Goal: Transaction & Acquisition: Purchase product/service

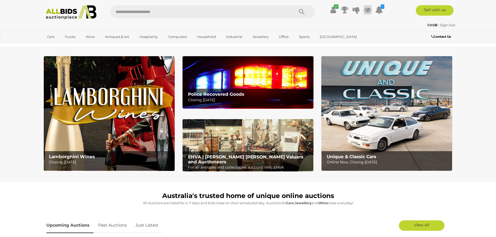
click at [367, 9] on icon at bounding box center [368, 9] width 8 height 9
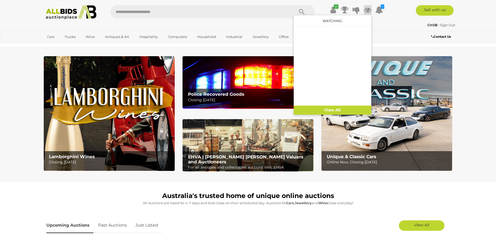
click at [367, 9] on icon at bounding box center [368, 9] width 8 height 9
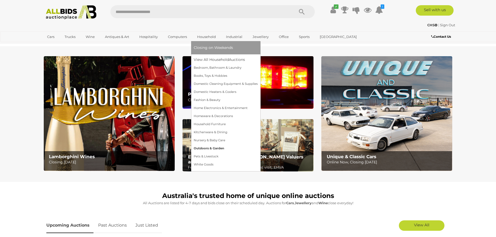
click at [204, 148] on link "Outdoors & Garden" at bounding box center [226, 149] width 64 height 8
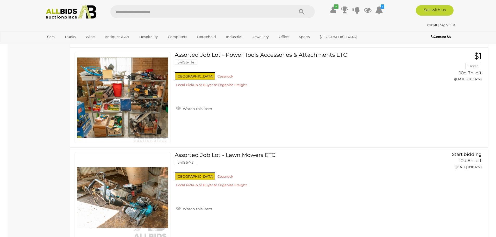
scroll to position [521, 0]
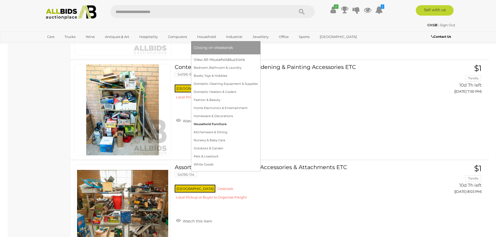
click at [208, 123] on link "Household Furniture" at bounding box center [226, 124] width 64 height 8
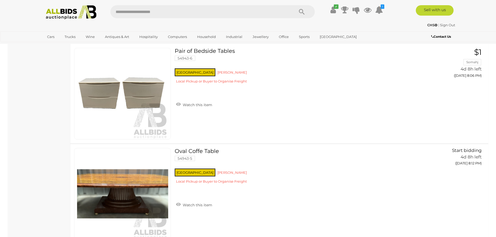
scroll to position [1120, 0]
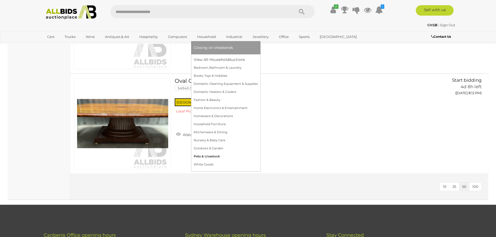
click at [209, 155] on link "Pets & Livestock" at bounding box center [226, 157] width 64 height 8
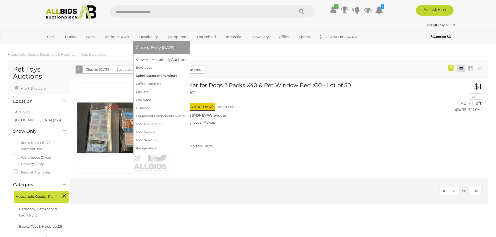
click at [155, 76] on link "Cafe/Restaurant Furniture" at bounding box center [161, 76] width 51 height 8
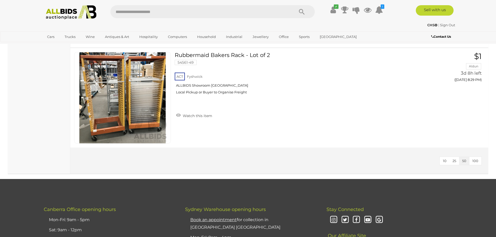
scroll to position [469, 0]
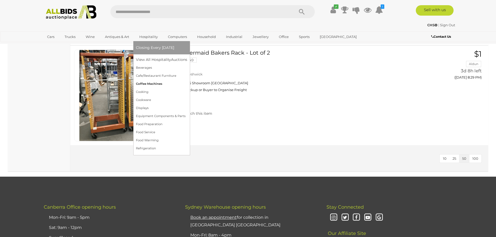
click at [146, 85] on link "Coffee Machines" at bounding box center [161, 84] width 51 height 8
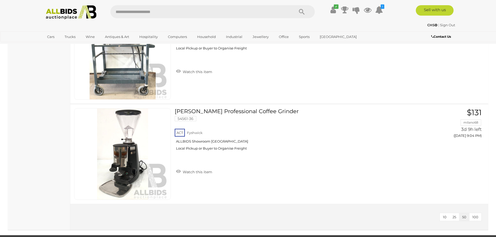
scroll to position [677, 0]
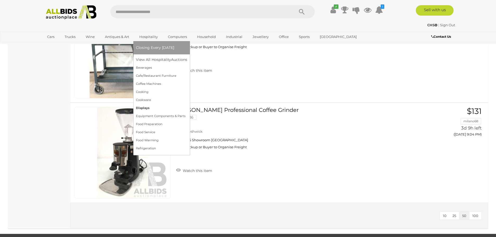
click at [146, 107] on link "Displays" at bounding box center [161, 108] width 51 height 8
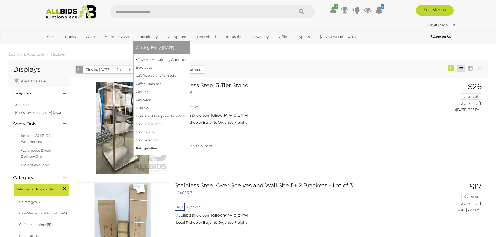
click at [150, 147] on link "Refrigeration" at bounding box center [161, 149] width 51 height 8
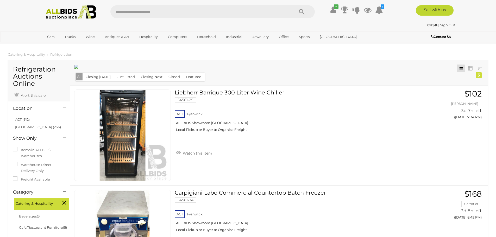
scroll to position [26, 0]
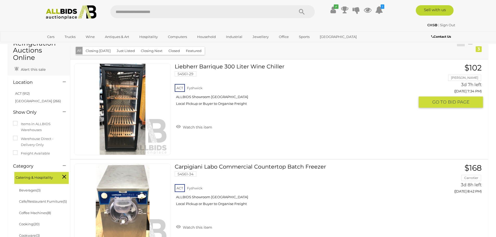
click at [231, 65] on link "Liebherr Barrique 300 Liter Wine Chiller 54561-29 ACT Fyshwick ALLBIDS Showroom…" at bounding box center [297, 87] width 236 height 46
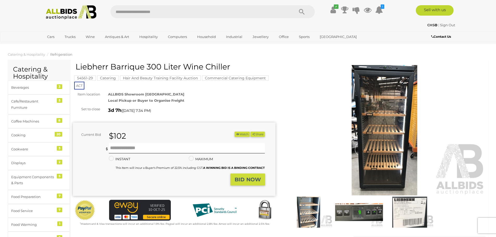
drag, startPoint x: 220, startPoint y: 66, endPoint x: 76, endPoint y: 65, distance: 143.7
click at [76, 65] on h1 "Liebherr Barrique 300 Liter Wine Chiller" at bounding box center [175, 66] width 199 height 9
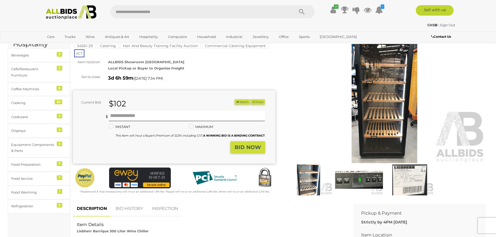
scroll to position [26, 0]
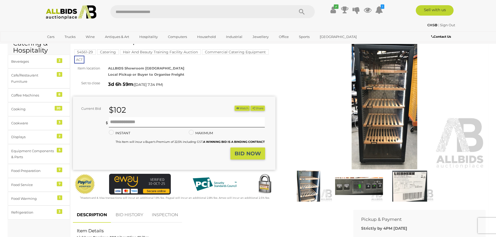
click at [382, 120] on img at bounding box center [384, 104] width 203 height 130
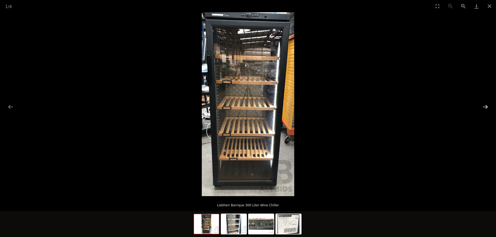
click at [487, 109] on button "Next slide" at bounding box center [485, 107] width 11 height 10
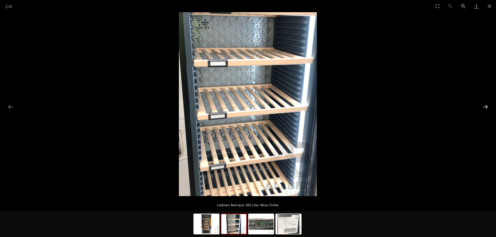
click at [487, 109] on button "Next slide" at bounding box center [485, 107] width 11 height 10
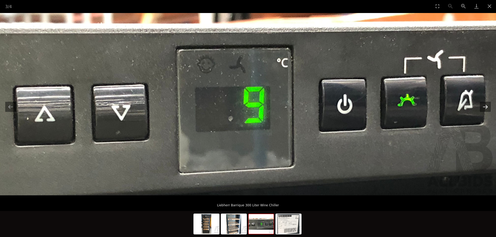
click at [487, 109] on button "Next slide" at bounding box center [485, 107] width 11 height 10
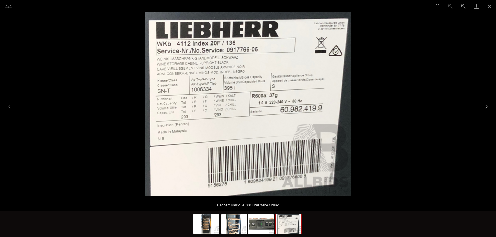
click at [487, 109] on button "Next slide" at bounding box center [485, 107] width 11 height 10
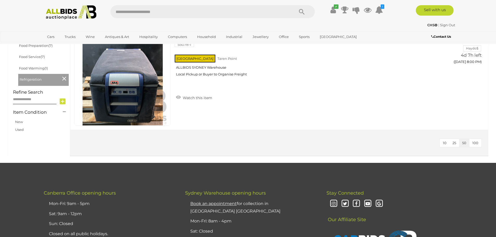
scroll to position [260, 0]
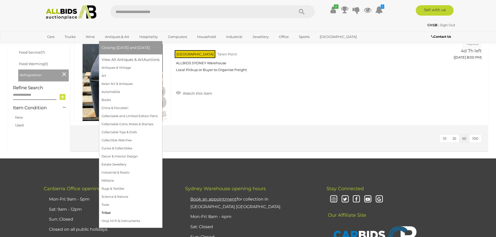
click at [104, 211] on link "Tribal" at bounding box center [131, 213] width 58 height 8
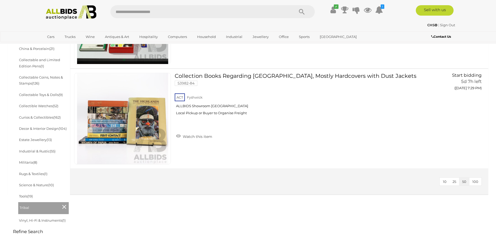
scroll to position [234, 0]
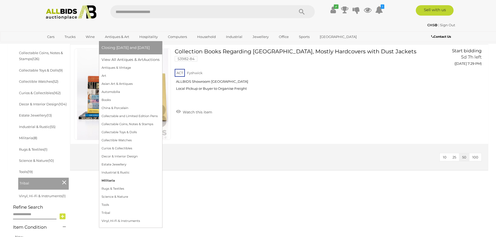
click at [106, 182] on link "Militaria" at bounding box center [131, 181] width 58 height 8
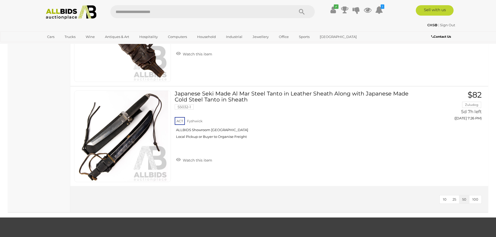
scroll to position [729, 0]
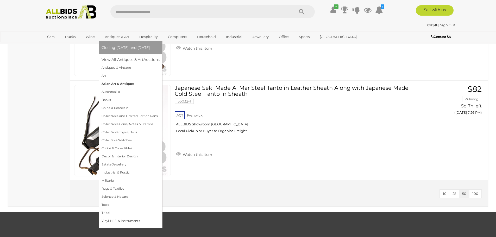
click at [111, 86] on link "Asian Art & Antiques" at bounding box center [131, 84] width 58 height 8
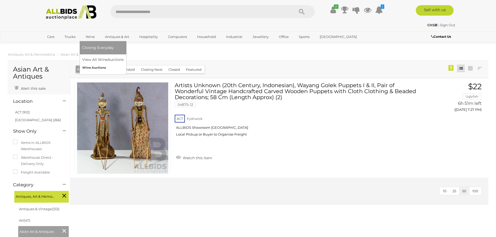
click at [99, 67] on link "Wine Auctions" at bounding box center [102, 68] width 41 height 8
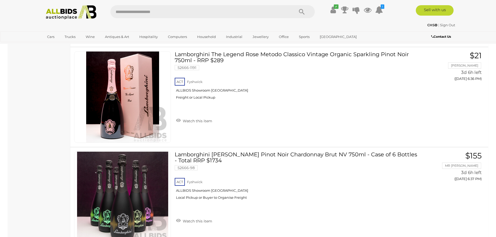
scroll to position [1250, 0]
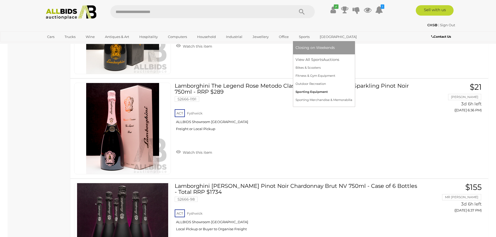
click at [306, 93] on link "Sporting Equipment" at bounding box center [324, 92] width 57 height 8
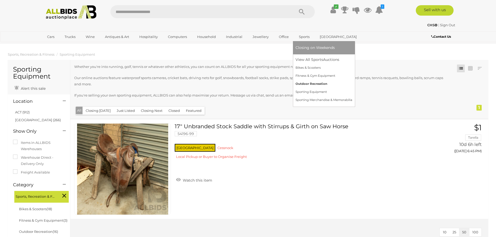
click at [309, 84] on link "Outdoor Recreation" at bounding box center [324, 84] width 57 height 8
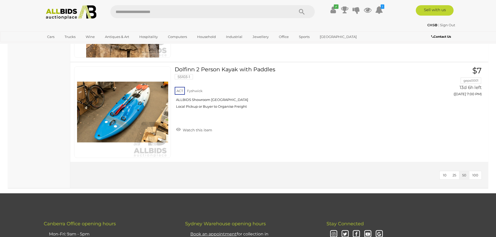
scroll to position [964, 0]
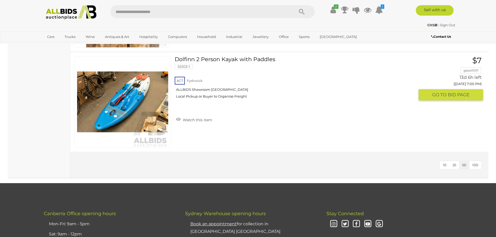
click at [213, 59] on link "Dolfinn 2 Person Kayak with Paddles 55103-1 ACT Fyshwick ALLBIDS Showroom [GEOG…" at bounding box center [297, 79] width 236 height 46
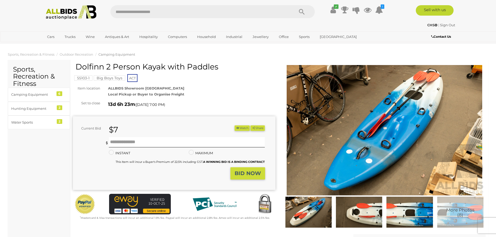
drag, startPoint x: 76, startPoint y: 68, endPoint x: 218, endPoint y: 67, distance: 142.2
click at [218, 67] on h1 "Dolfinn 2 Person Kayak with Paddles" at bounding box center [175, 66] width 199 height 9
copy h1 "Dolfinn 2 Person Kayak with Paddles"
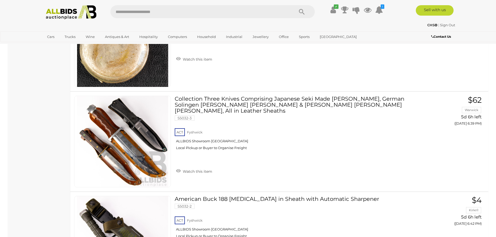
scroll to position [989, 0]
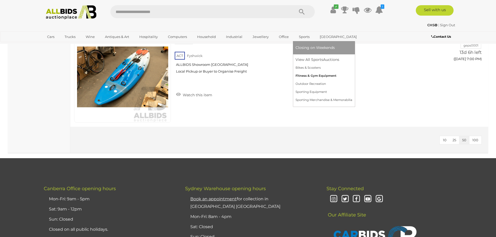
click at [311, 76] on link "Fitness & Gym Equipment" at bounding box center [324, 76] width 57 height 8
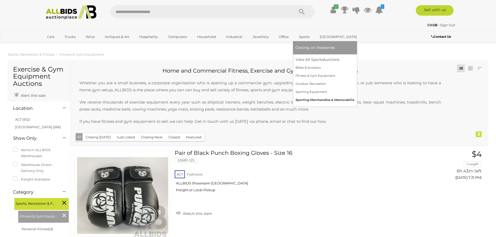
click at [306, 99] on link "Sporting Merchandise & Memorabilia" at bounding box center [325, 100] width 59 height 8
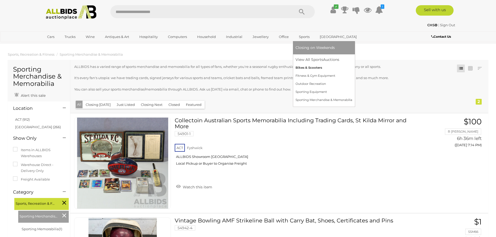
click at [304, 65] on link "Bikes & Scooters" at bounding box center [324, 68] width 57 height 8
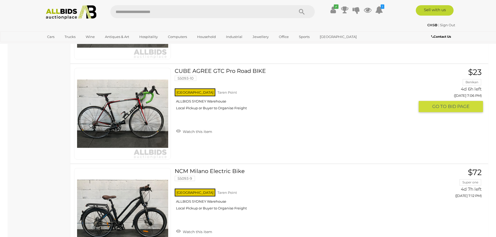
scroll to position [625, 0]
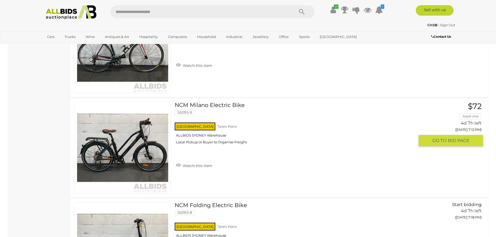
click at [142, 142] on link at bounding box center [122, 148] width 97 height 92
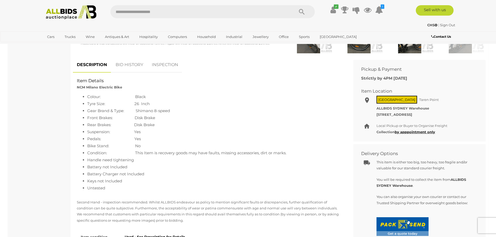
scroll to position [260, 0]
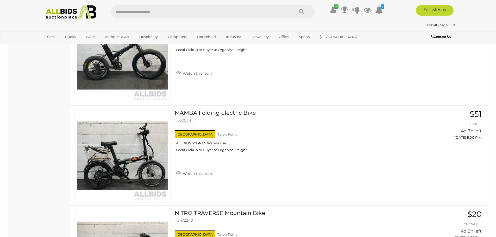
scroll to position [1406, 0]
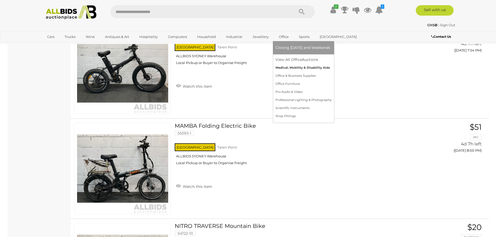
click at [286, 67] on link "Medical, Mobility & Disability Aids" at bounding box center [304, 68] width 56 height 8
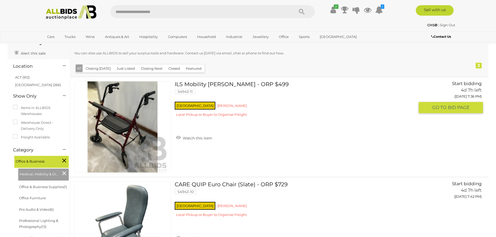
scroll to position [26, 0]
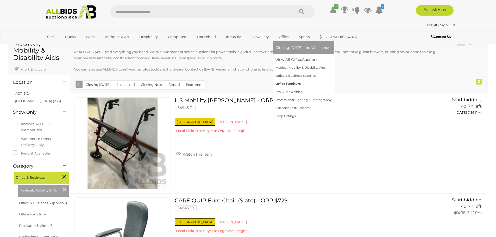
click at [286, 84] on link "Office Furniture" at bounding box center [304, 84] width 56 height 8
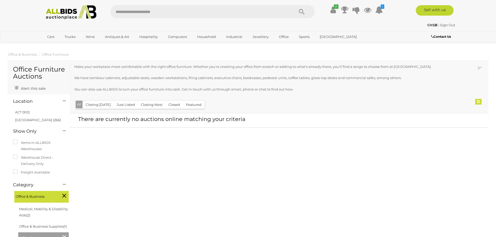
scroll to position [26, 0]
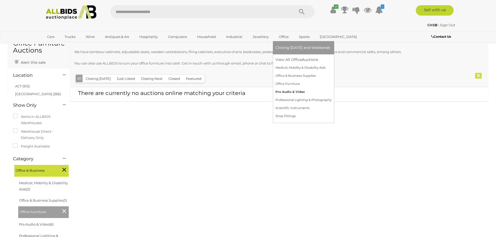
click at [282, 92] on link "Pro Audio & Video" at bounding box center [304, 92] width 56 height 8
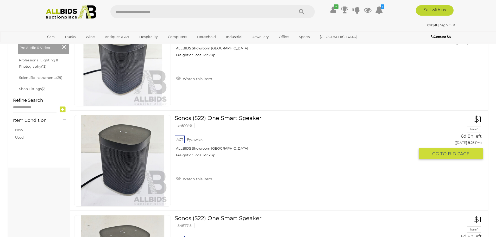
scroll to position [156, 0]
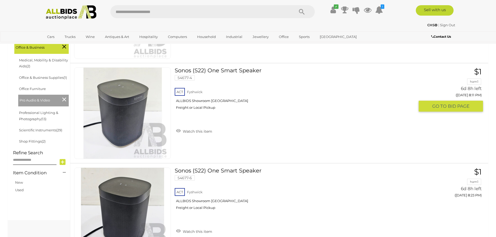
click at [218, 69] on link "Sonos (S22) One Smart Speaker 54677-4 ACT Fyshwick ALLBIDS Showroom Fyshwick" at bounding box center [297, 90] width 236 height 46
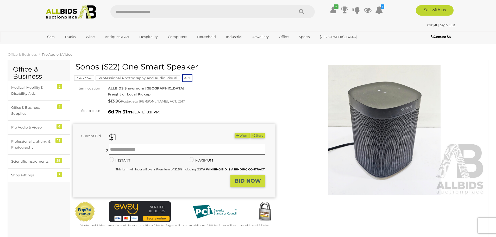
click at [76, 68] on div "Sonos (S22) One Smart Speaker 54677-4 Professional Photography and Audio Visual…" at bounding box center [174, 145] width 203 height 166
copy div "Sonos (S22) One Smart Speaker"
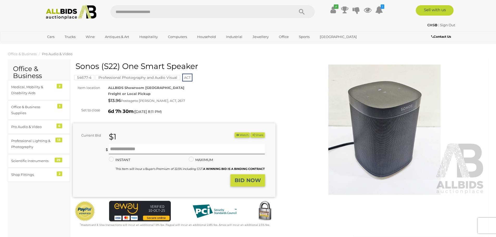
scroll to position [26, 0]
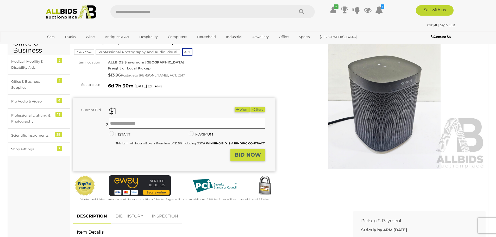
click at [242, 105] on div "Current Bid $1 (Min $2) $1 Share" at bounding box center [174, 135] width 203 height 74
click at [241, 108] on button "Watch" at bounding box center [242, 109] width 15 height 5
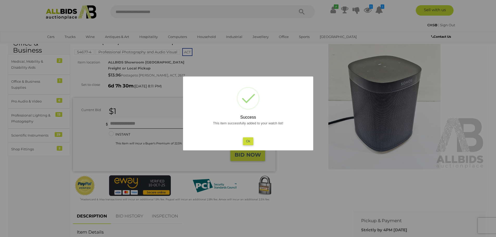
click at [251, 143] on button "Ok" at bounding box center [248, 141] width 11 height 8
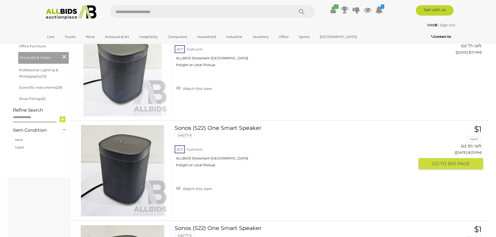
scroll to position [260, 0]
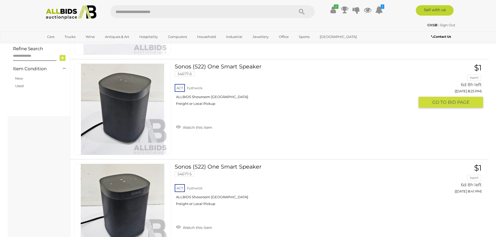
click at [137, 125] on img at bounding box center [122, 109] width 91 height 91
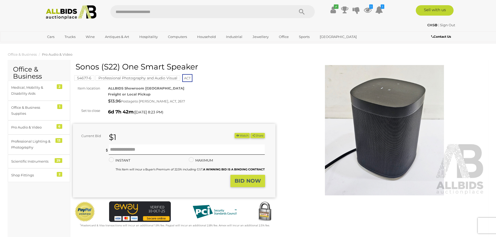
click at [238, 136] on button "Watch" at bounding box center [242, 135] width 15 height 5
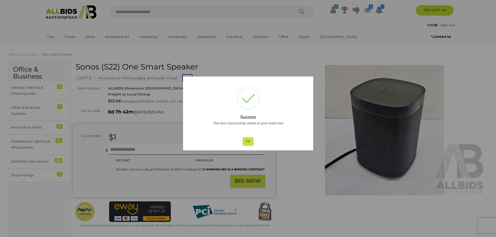
click at [249, 141] on button "Ok" at bounding box center [248, 141] width 11 height 8
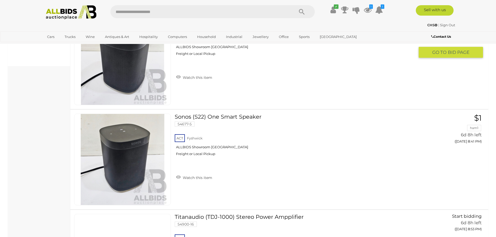
scroll to position [312, 0]
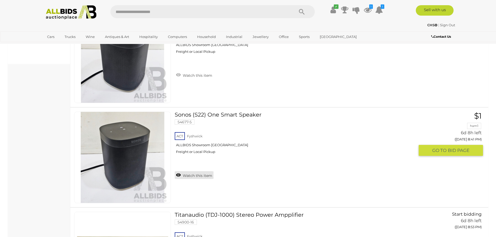
click at [178, 174] on link "Watch this item" at bounding box center [194, 175] width 39 height 8
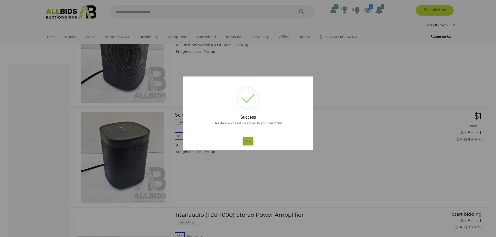
click at [248, 140] on button "Ok" at bounding box center [248, 141] width 11 height 8
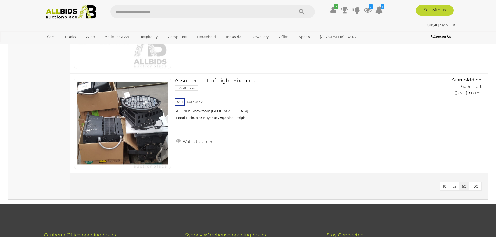
scroll to position [547, 0]
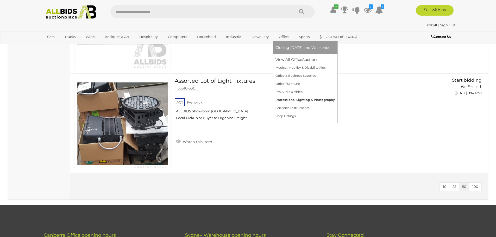
click at [291, 101] on link "Professional Lighting & Photography" at bounding box center [305, 100] width 59 height 8
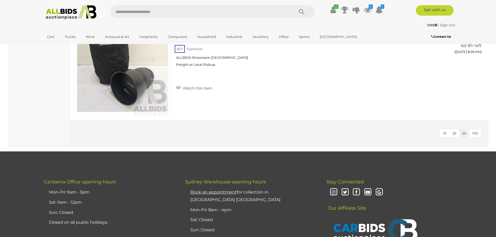
scroll to position [1276, 0]
